Goal: Check status: Check status

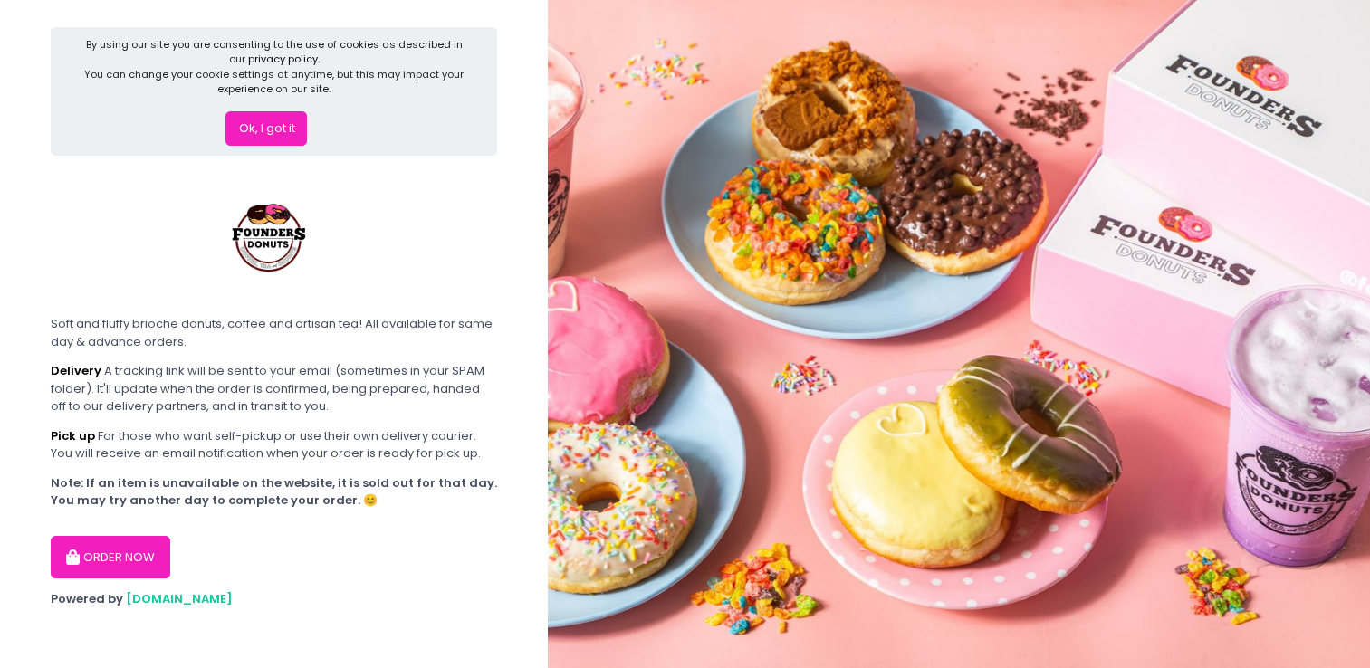
click at [120, 551] on button "ORDER NOW" at bounding box center [111, 557] width 120 height 43
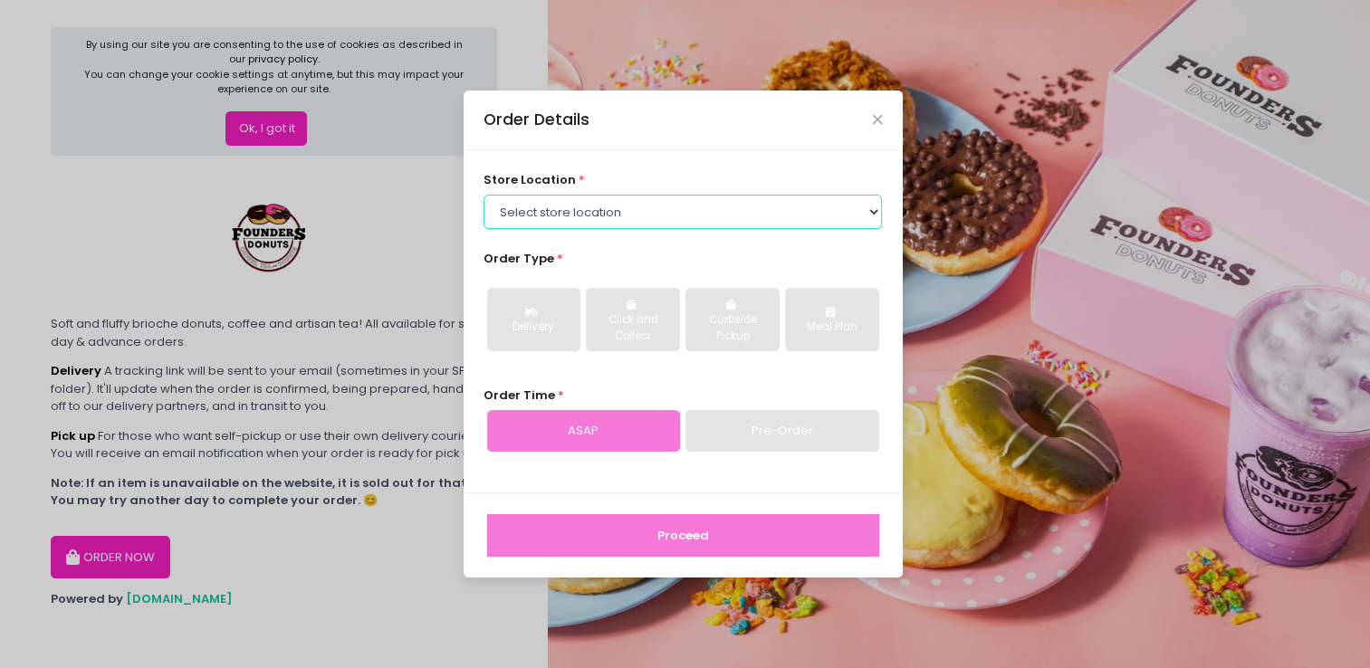
click at [750, 212] on select "Select store location Founders Donuts - [PERSON_NAME] Founders Donuts - [GEOGRA…" at bounding box center [683, 212] width 398 height 34
select select "6823519f7f461c106b9614ee"
click at [484, 195] on select "Select store location Founders Donuts - Zobel Roxas Makati Founders Donuts - Ba…" at bounding box center [683, 212] width 398 height 34
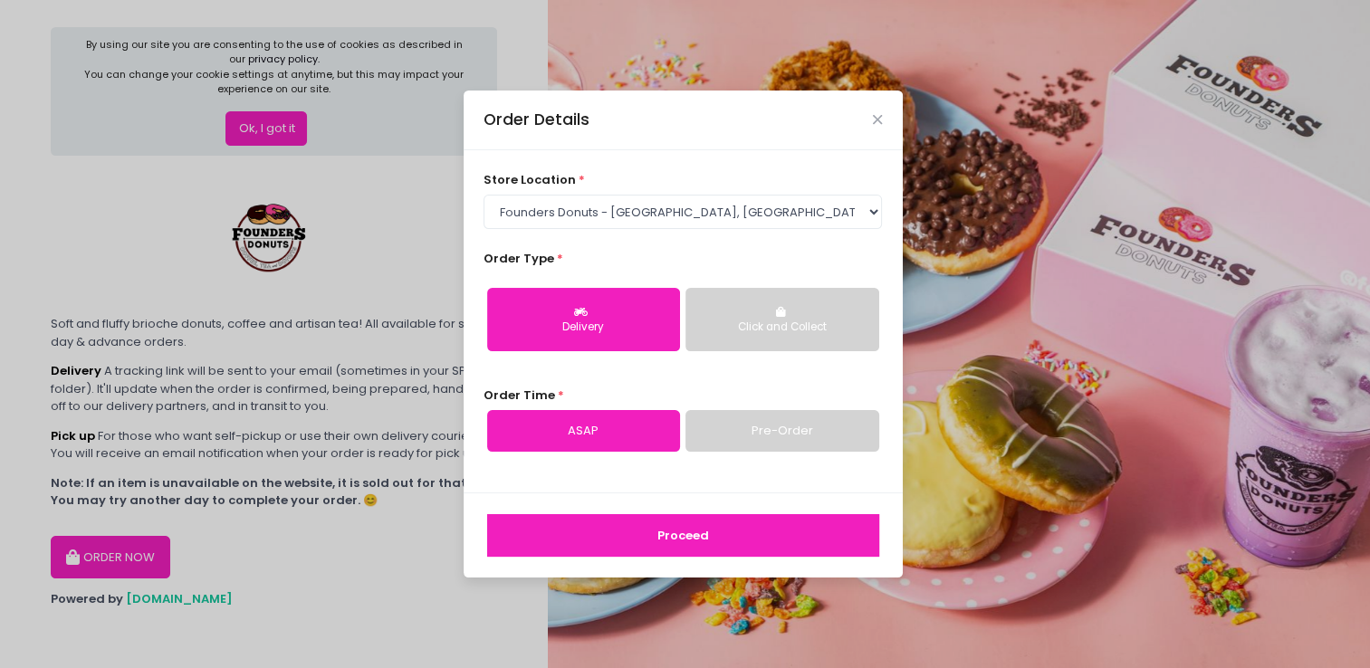
click at [647, 549] on button "Proceed" at bounding box center [683, 535] width 392 height 43
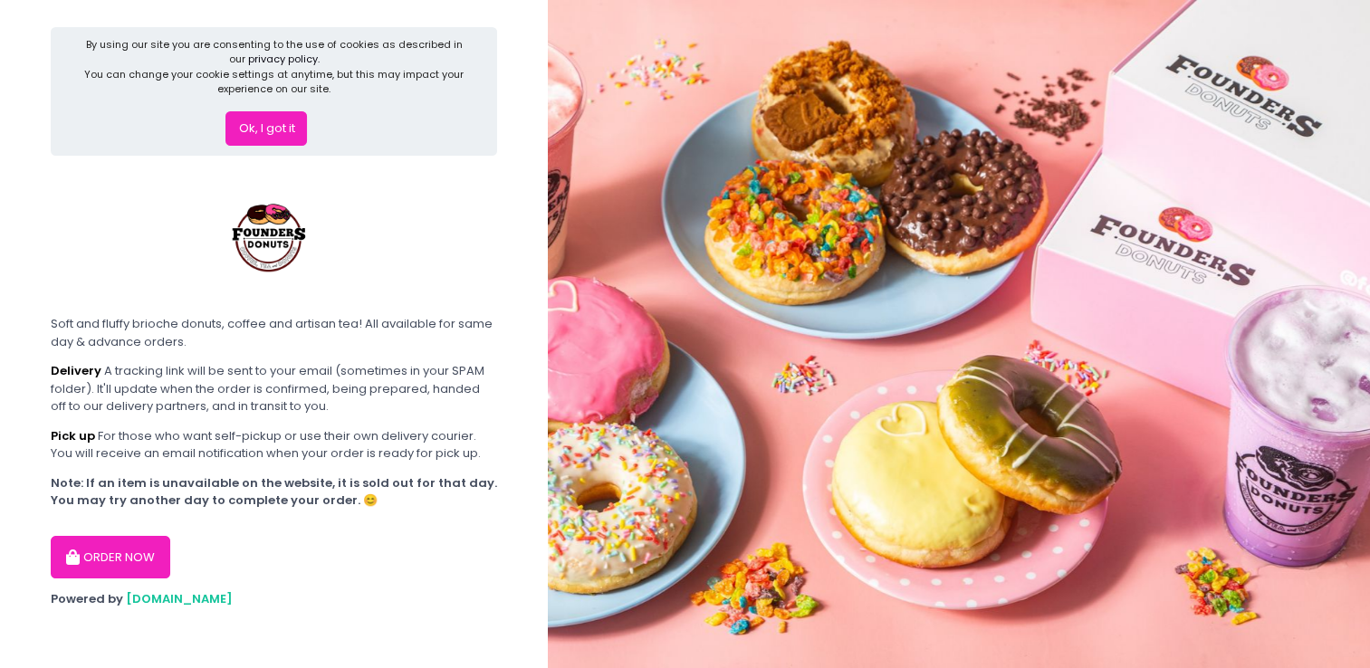
click at [105, 561] on button "ORDER NOW" at bounding box center [111, 557] width 120 height 43
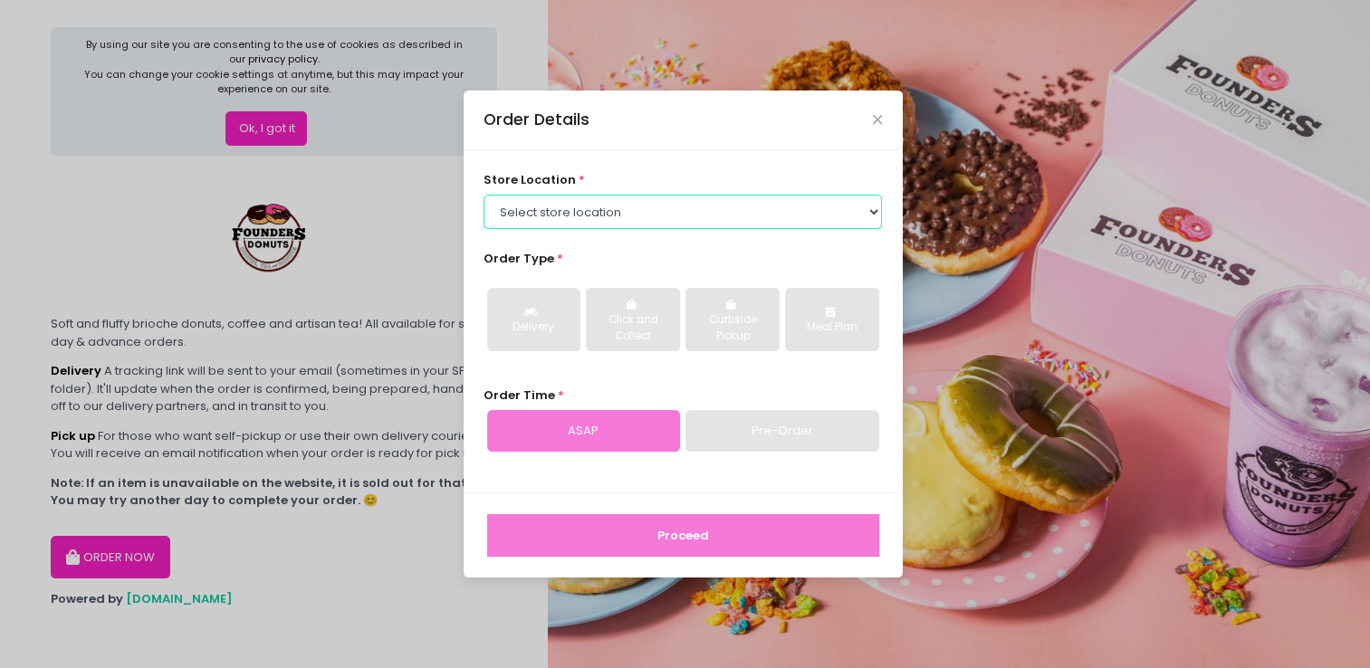
click at [619, 214] on select "Select store location Founders Donuts - Zobel Roxas Makati Founders Donuts - Ba…" at bounding box center [683, 212] width 398 height 34
select select "6823519f7f461c106b9614ee"
click at [484, 195] on select "Select store location Founders Donuts - Zobel Roxas Makati Founders Donuts - Ba…" at bounding box center [683, 212] width 398 height 34
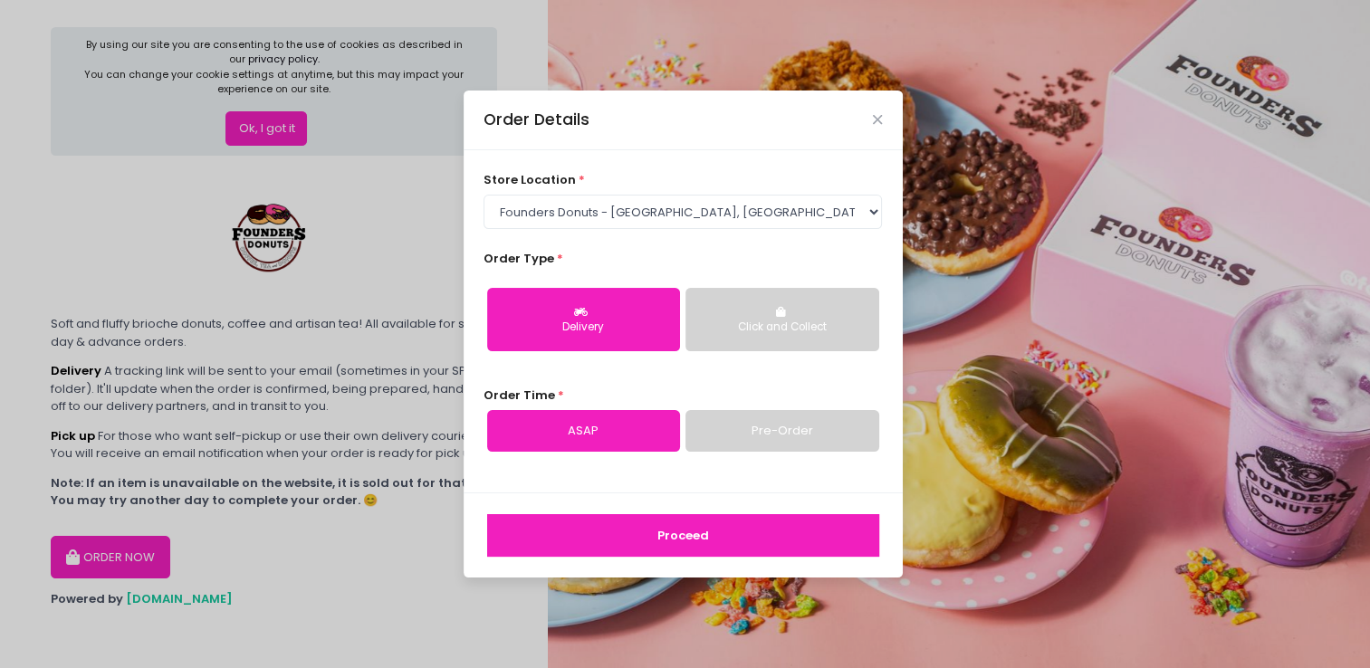
click at [625, 531] on button "Proceed" at bounding box center [683, 535] width 392 height 43
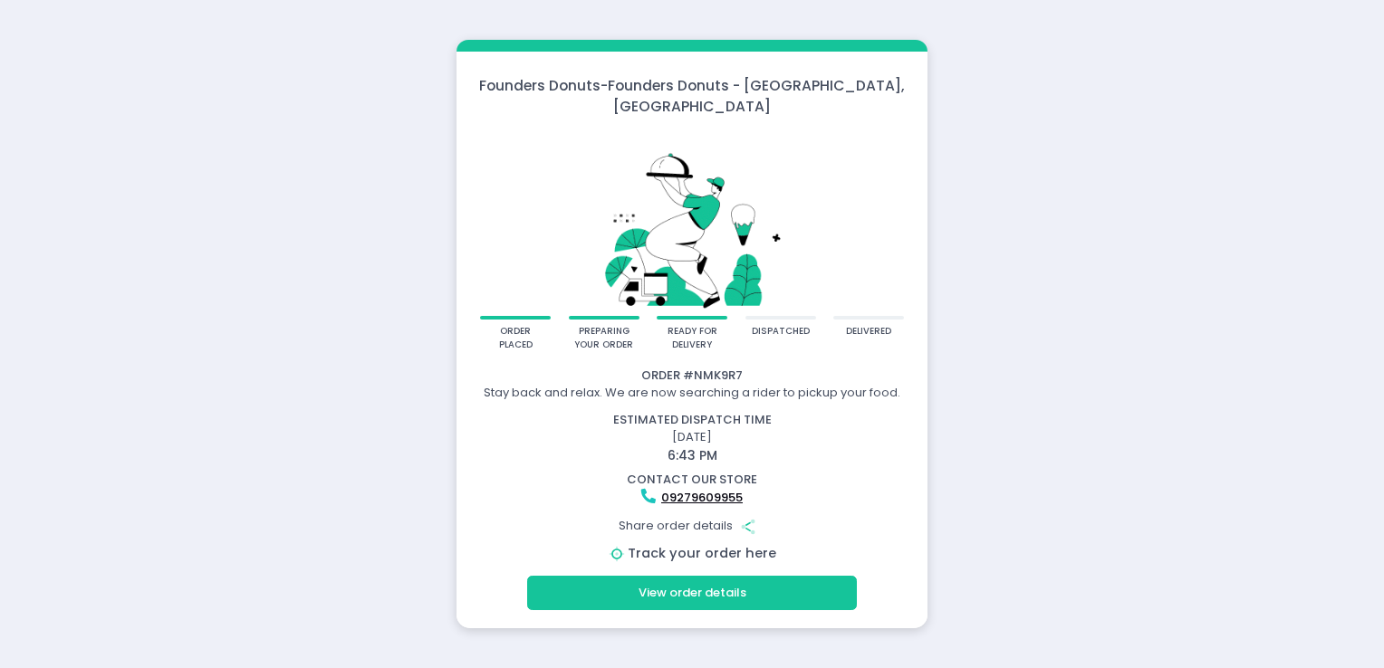
click at [723, 544] on link "Track your order here" at bounding box center [702, 553] width 149 height 18
drag, startPoint x: 0, startPoint y: 0, endPoint x: 723, endPoint y: 541, distance: 902.5
click at [723, 544] on link "Track your order here" at bounding box center [702, 553] width 149 height 18
click at [689, 544] on link "Track your order here" at bounding box center [702, 553] width 149 height 18
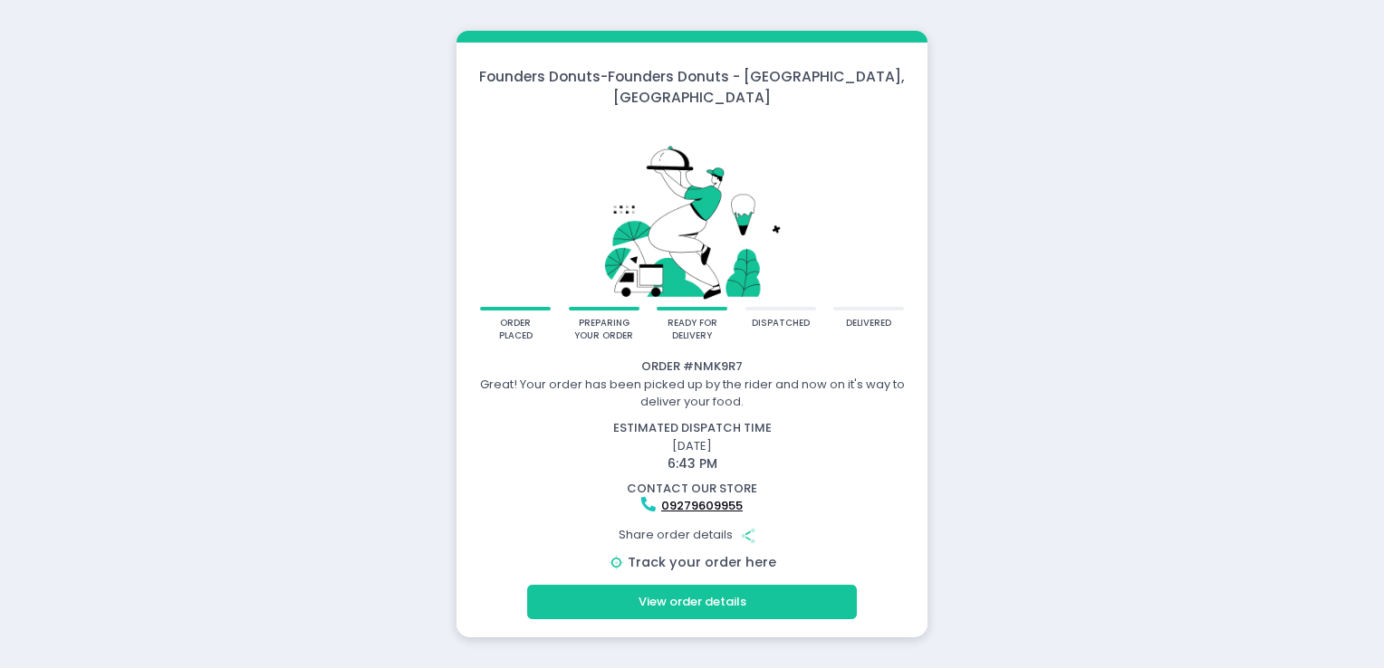
click at [685, 556] on link "Track your order here" at bounding box center [702, 562] width 149 height 18
